Goal: Navigation & Orientation: Find specific page/section

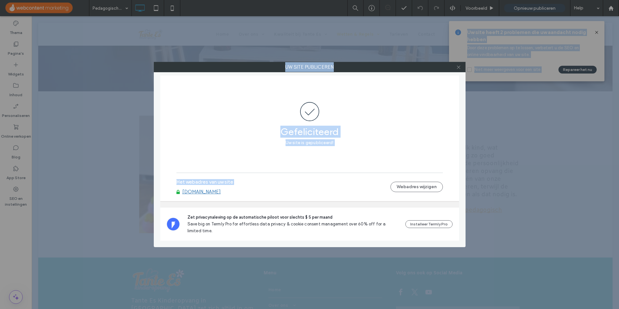
click at [458, 68] on icon at bounding box center [458, 67] width 5 height 5
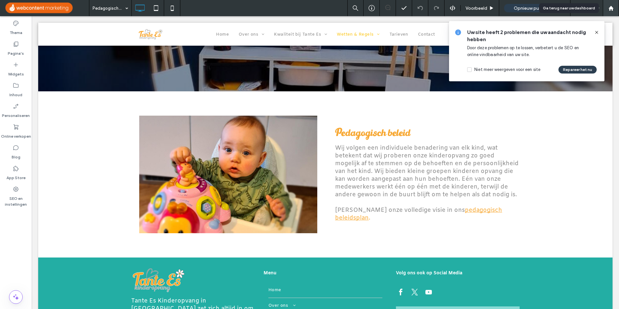
click at [608, 12] on div at bounding box center [610, 8] width 16 height 16
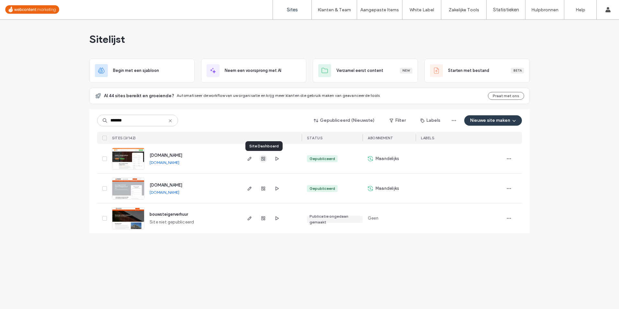
type input "*******"
click at [263, 159] on use "button" at bounding box center [263, 159] width 4 height 4
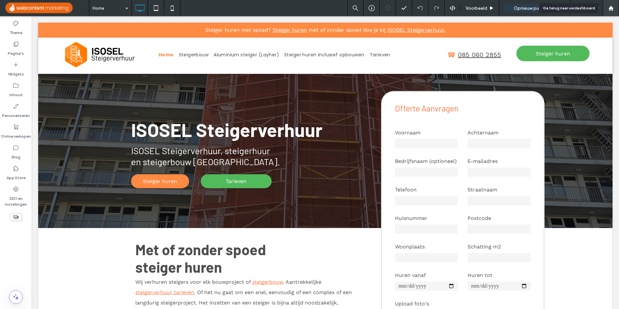
click at [613, 11] on div at bounding box center [610, 8] width 16 height 16
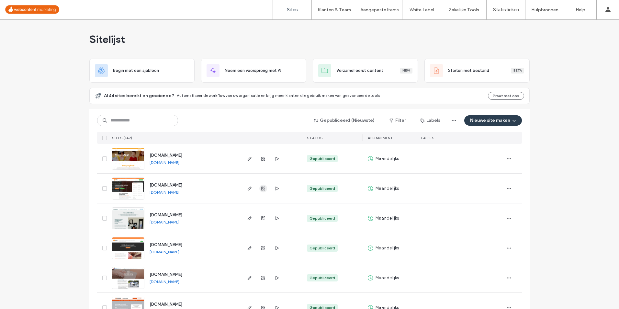
click at [261, 187] on use "button" at bounding box center [263, 188] width 4 height 4
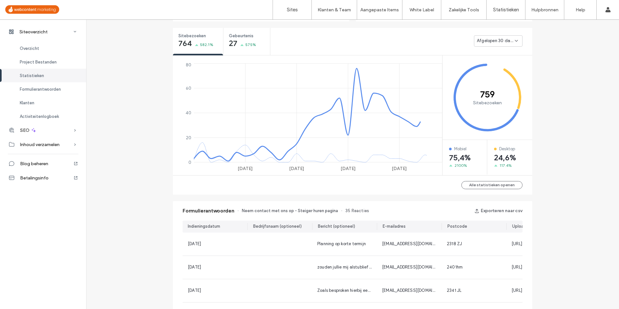
scroll to position [324, 0]
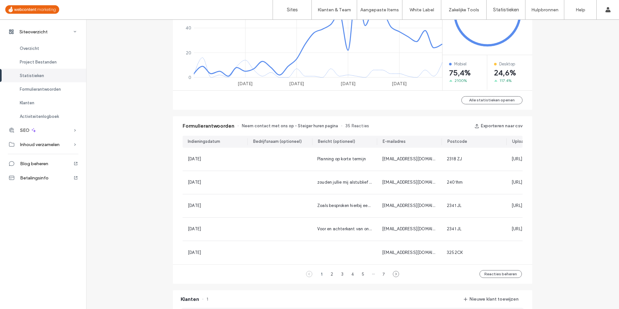
click at [142, 126] on div "Siteoverzicht www.isoselsteigerverhuur.nl Site-ID: c3a9f11b https://www.isosels…" at bounding box center [352, 124] width 533 height 856
